Goal: Task Accomplishment & Management: Complete application form

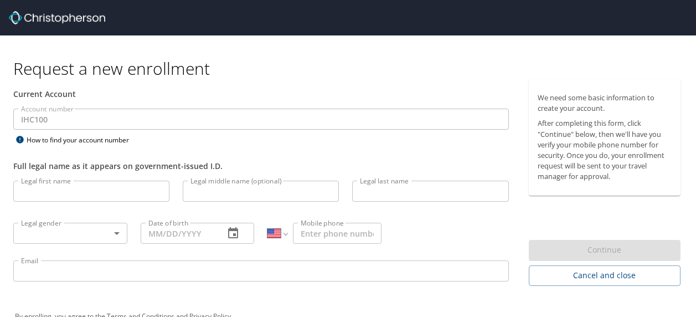
select select "US"
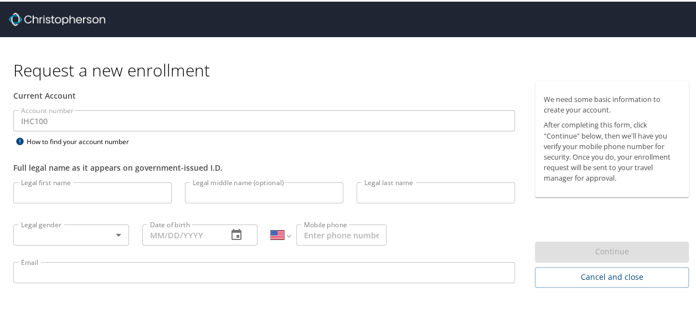
drag, startPoint x: 0, startPoint y: 0, endPoint x: 346, endPoint y: 141, distance: 373.5
click at [346, 141] on div "Account number IHC100 Account number How to find your account number" at bounding box center [264, 128] width 515 height 38
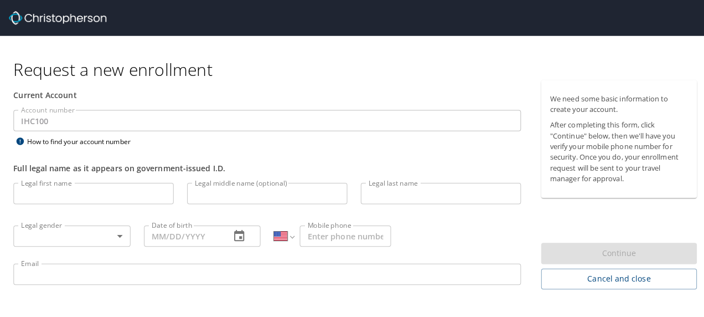
scroll to position [24, 0]
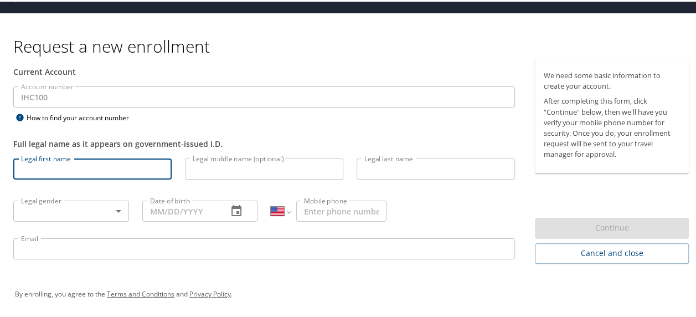
click at [158, 163] on input "Legal first name" at bounding box center [92, 167] width 158 height 21
type input "[PERSON_NAME]"
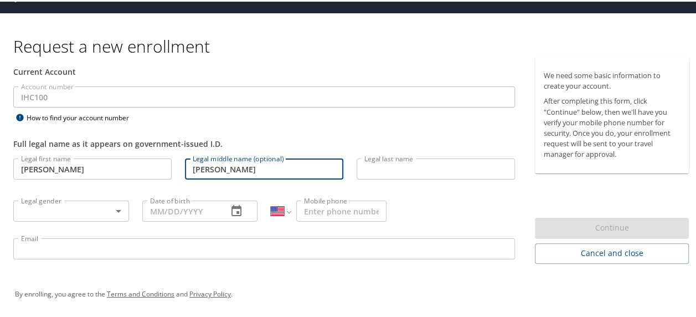
type input "[PERSON_NAME]"
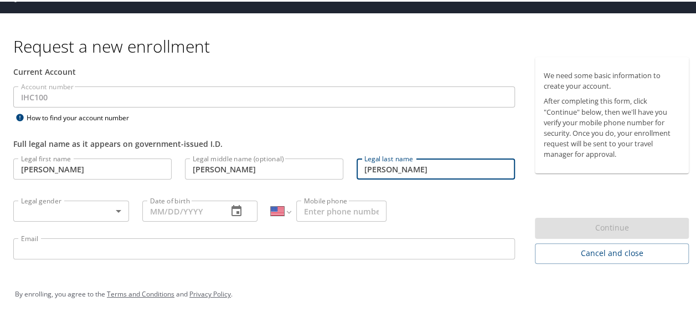
type input "[PERSON_NAME]"
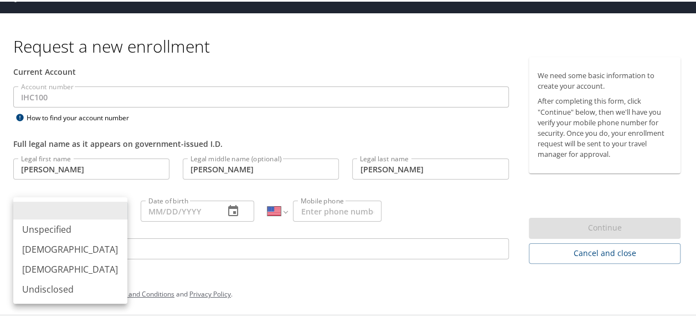
click at [102, 201] on body "Request a new enrollment Current Account Account number IHC100 Account number H…" at bounding box center [352, 134] width 704 height 317
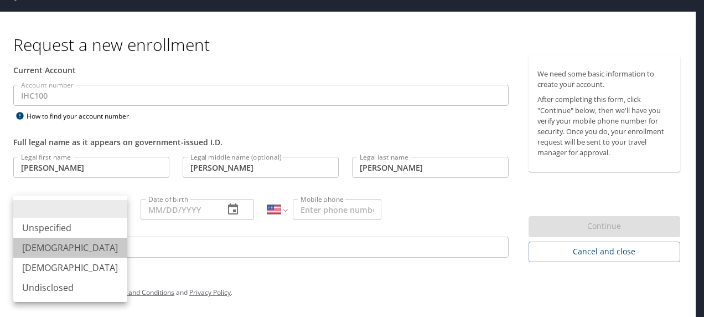
click at [89, 244] on li "[DEMOGRAPHIC_DATA]" at bounding box center [70, 247] width 114 height 20
type input "[DEMOGRAPHIC_DATA]"
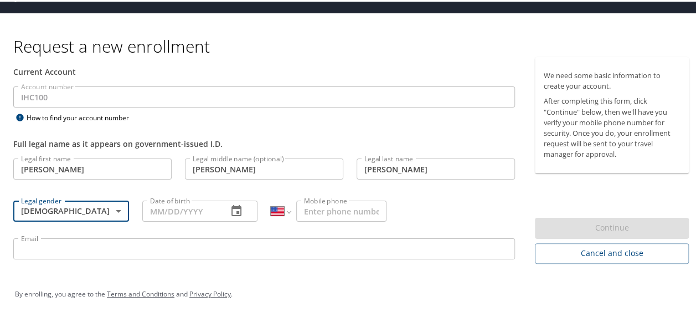
click at [216, 205] on div "Date of birth" at bounding box center [200, 209] width 116 height 21
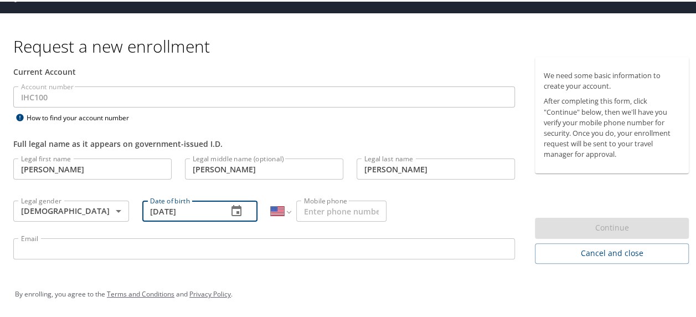
type input "[DATE]"
click at [348, 203] on input "Mobile phone" at bounding box center [341, 209] width 90 height 21
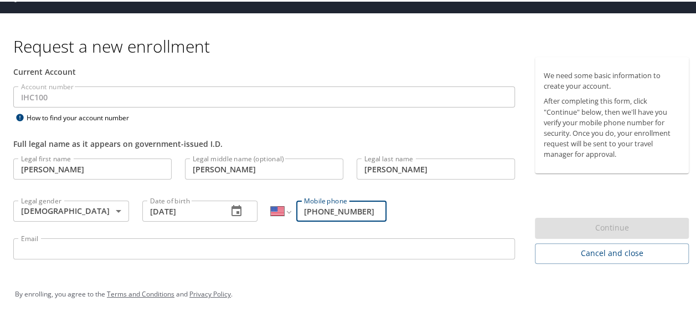
type input "[PHONE_NUMBER]"
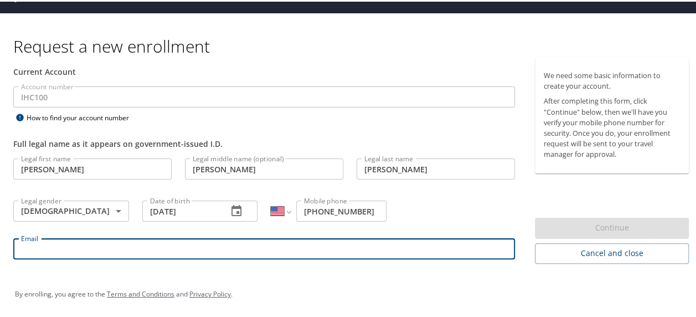
click at [338, 242] on input "Email" at bounding box center [264, 246] width 502 height 21
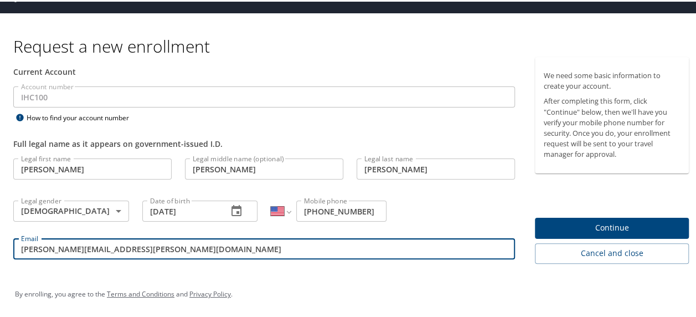
type input "[PERSON_NAME][EMAIL_ADDRESS][PERSON_NAME][DOMAIN_NAME]"
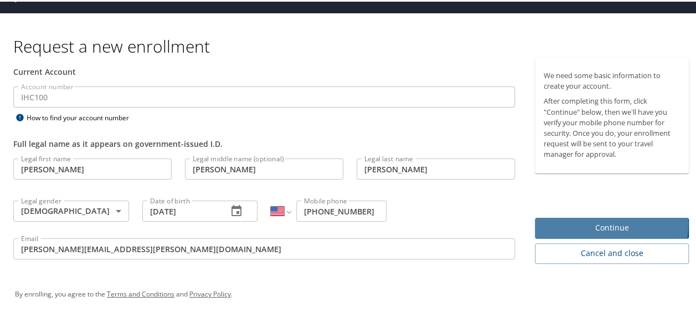
click at [564, 221] on span "Continue" at bounding box center [612, 226] width 136 height 14
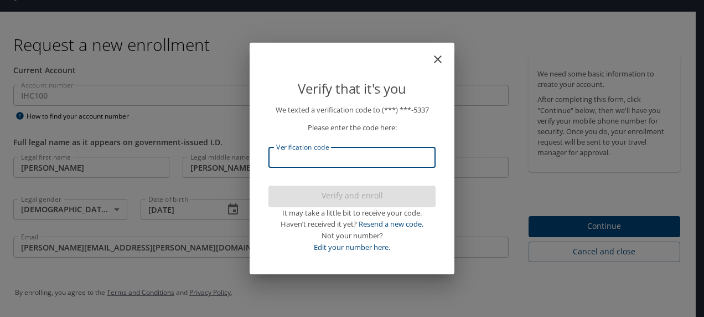
click at [395, 154] on input "Verification code" at bounding box center [352, 157] width 167 height 21
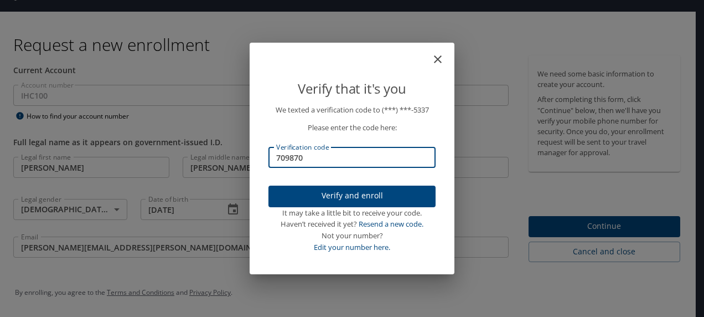
type input "709870"
click at [381, 195] on span "Verify and enroll" at bounding box center [351, 196] width 149 height 14
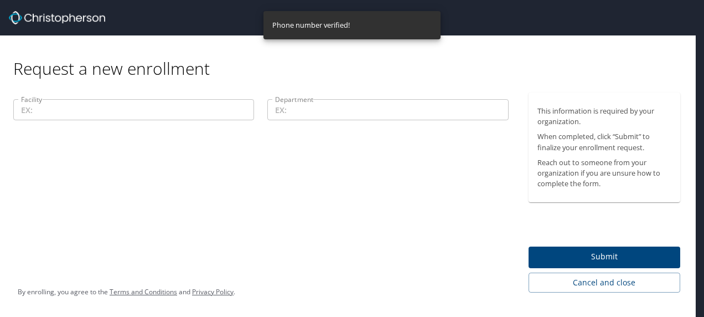
scroll to position [0, 0]
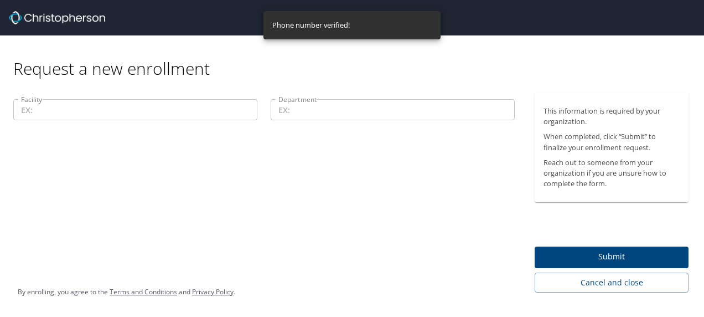
click at [213, 115] on input "Facility" at bounding box center [135, 109] width 244 height 21
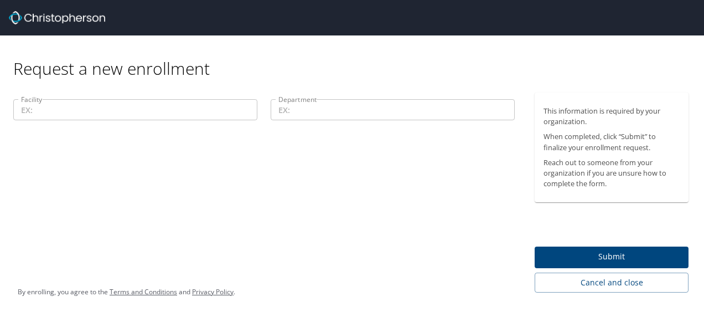
click at [19, 173] on div "Facility Facility Department Department" at bounding box center [264, 192] width 528 height 200
click at [47, 111] on input "Facility" at bounding box center [135, 109] width 244 height 21
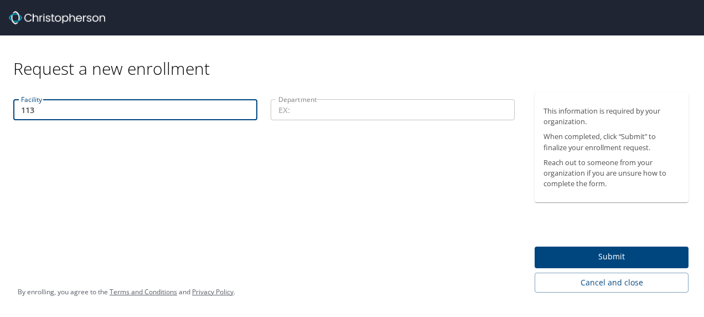
type input "113"
click at [312, 114] on input "Department" at bounding box center [393, 109] width 244 height 21
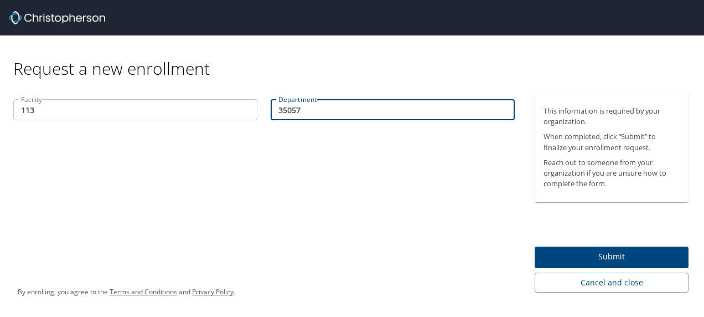
click at [317, 112] on input "35057" at bounding box center [393, 109] width 244 height 21
type input "35037"
click at [611, 252] on span "Submit" at bounding box center [612, 257] width 136 height 14
